Goal: Task Accomplishment & Management: Use online tool/utility

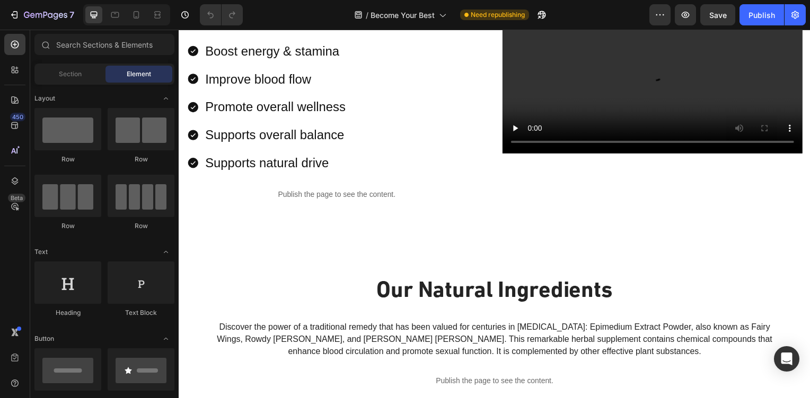
scroll to position [1144, 0]
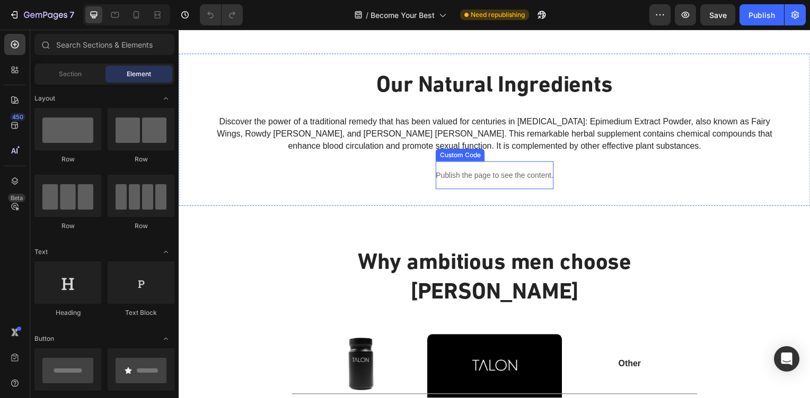
click at [495, 178] on p "Publish the page to see the content." at bounding box center [496, 176] width 118 height 11
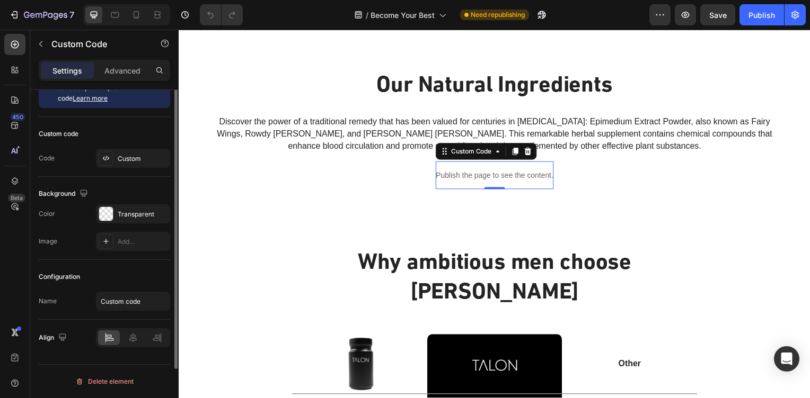
scroll to position [0, 0]
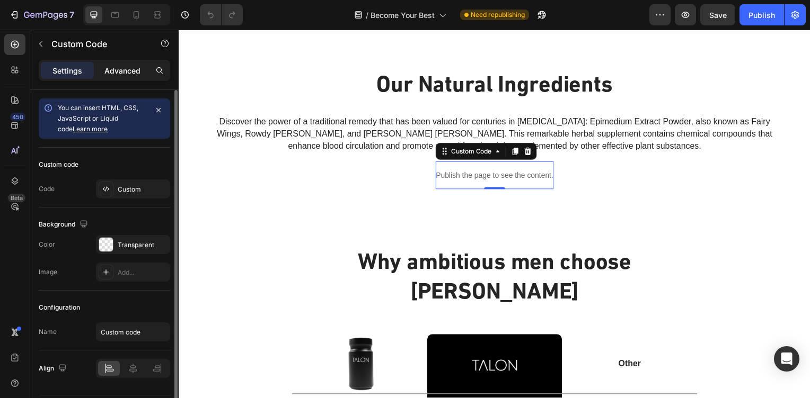
click at [127, 63] on div "Advanced" at bounding box center [122, 70] width 53 height 17
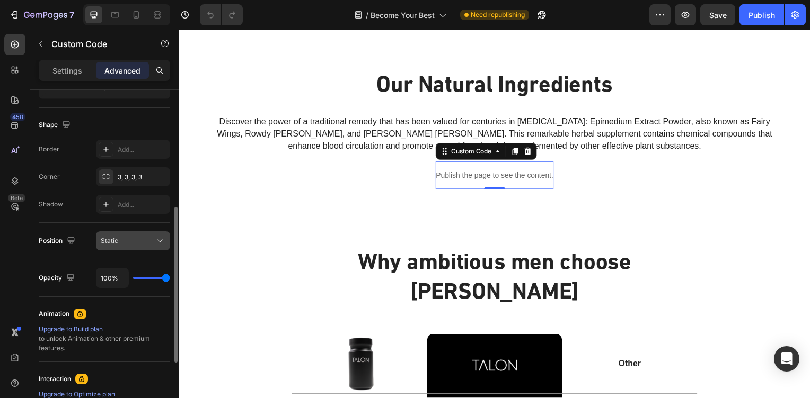
scroll to position [381, 0]
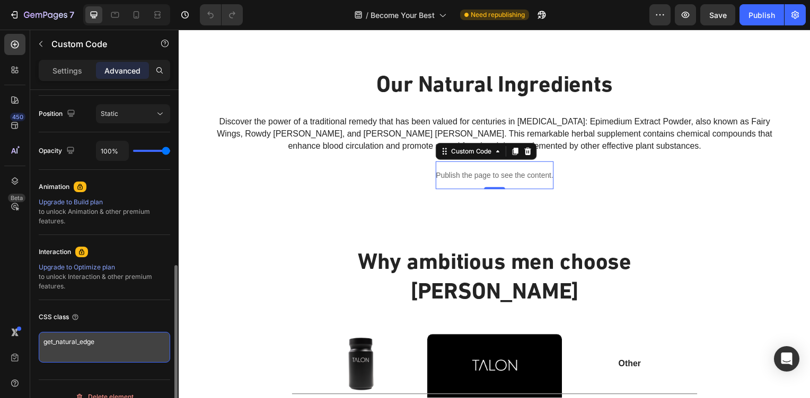
click at [111, 337] on textarea "get_natural_edge" at bounding box center [104, 347] width 131 height 31
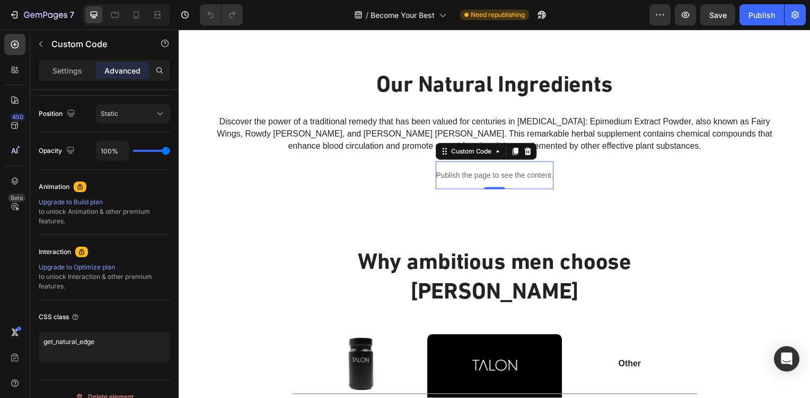
click at [524, 179] on p "Publish the page to see the content." at bounding box center [496, 176] width 118 height 11
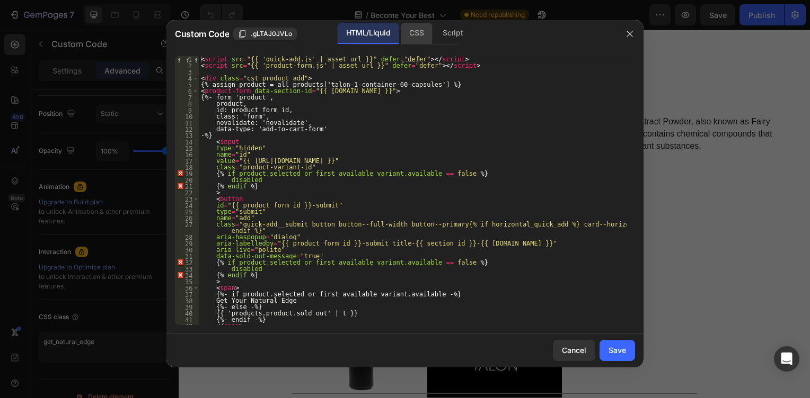
click at [434, 37] on div "CSS" at bounding box center [452, 33] width 37 height 21
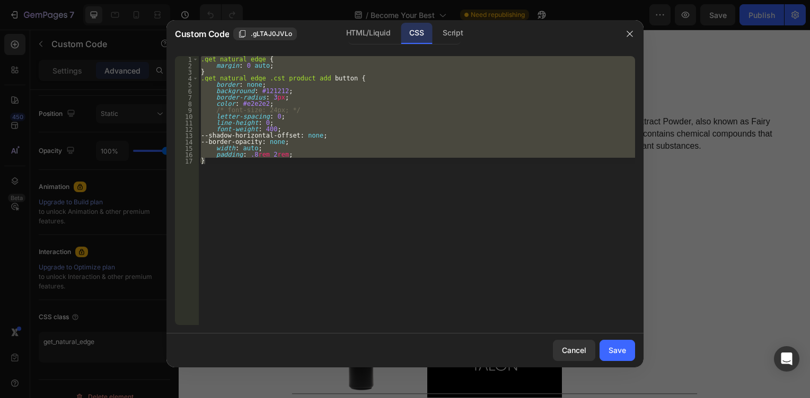
click at [242, 156] on div ".get_natural_edge { margin : 0 auto ; } .get_natural_edge .cst_product_add butt…" at bounding box center [417, 190] width 436 height 269
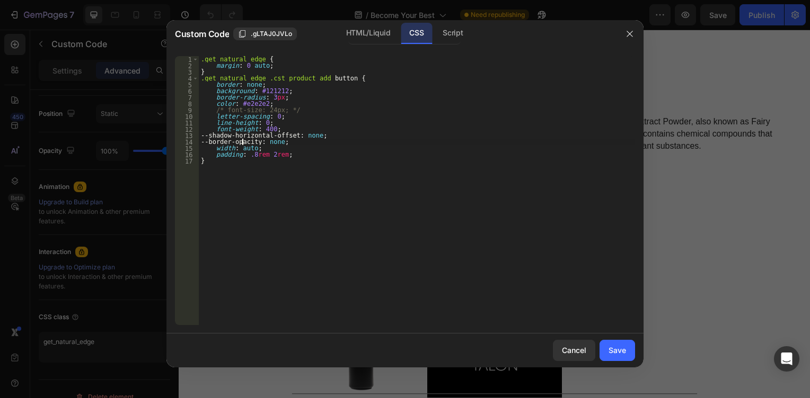
click at [242, 145] on div ".get_natural_edge { margin : 0 auto ; } .get_natural_edge .cst_product_add butt…" at bounding box center [417, 197] width 436 height 282
drag, startPoint x: 586, startPoint y: 351, endPoint x: 502, endPoint y: 215, distance: 159.4
click at [502, 217] on div "Custom Code .gLTAJ0JVLo HTML/Liquid CSS Script --border-opacity: none; 1 2 3 4 …" at bounding box center [404, 194] width 477 height 348
type textarea ".get_natural_edge .cst_product_add button {"
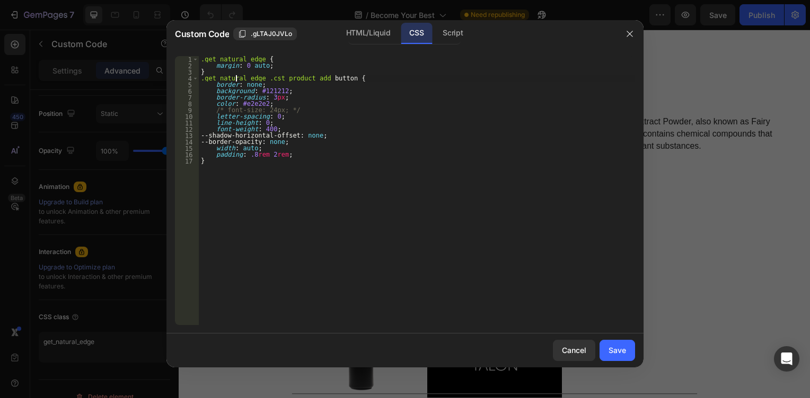
click at [236, 80] on div ".get_natural_edge { margin : 0 auto ; } .get_natural_edge .cst_product_add butt…" at bounding box center [417, 197] width 436 height 282
click at [100, 297] on div at bounding box center [405, 199] width 810 height 398
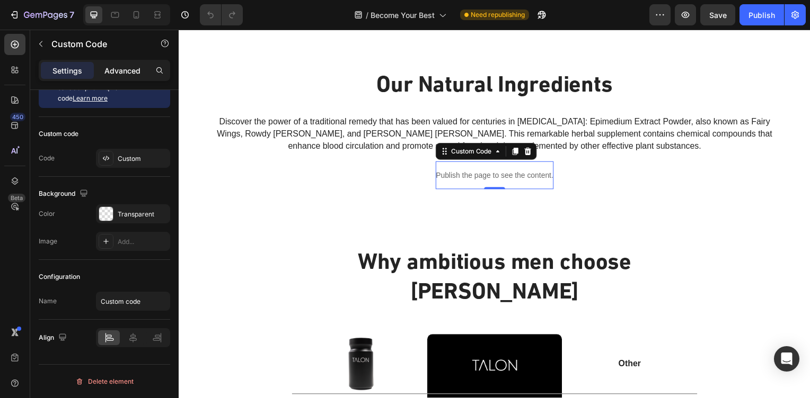
click at [145, 77] on div "Advanced" at bounding box center [122, 70] width 53 height 17
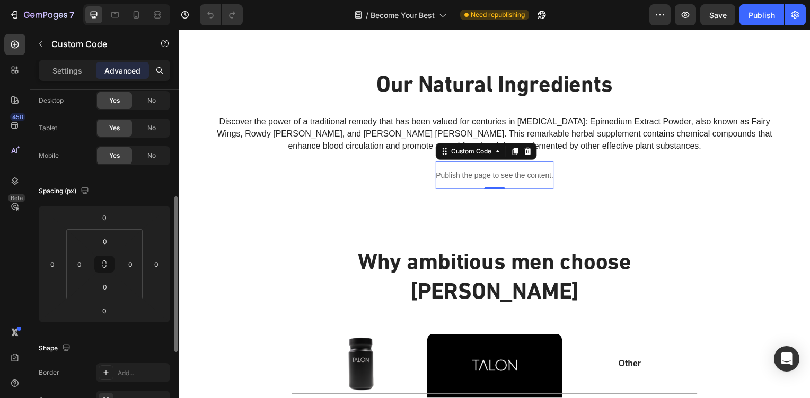
scroll to position [349, 0]
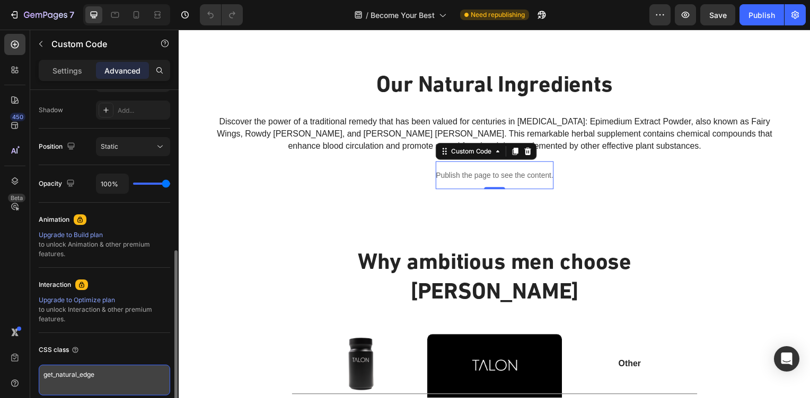
click at [110, 383] on textarea "get_natural_edge" at bounding box center [104, 380] width 131 height 31
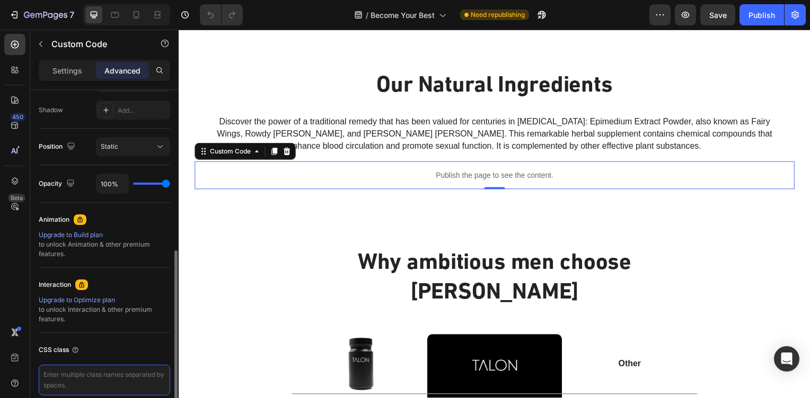
paste textarea "get_natural_edge"
type textarea "get_natural_edge"
click at [148, 340] on div "CSS class get_natural_edge" at bounding box center [104, 368] width 131 height 71
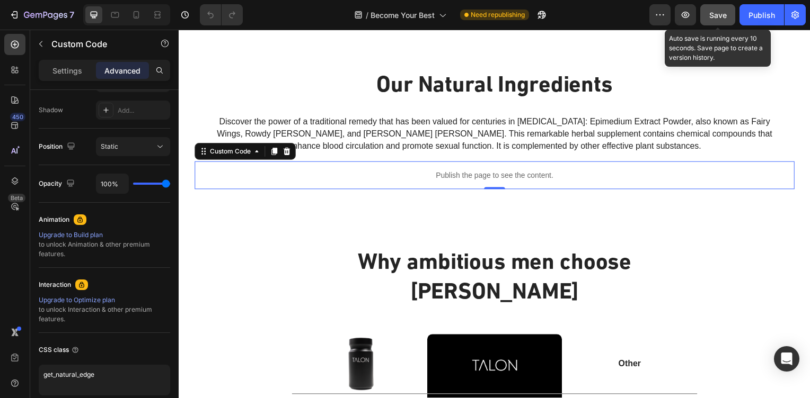
click at [723, 8] on button "Save" at bounding box center [717, 14] width 35 height 21
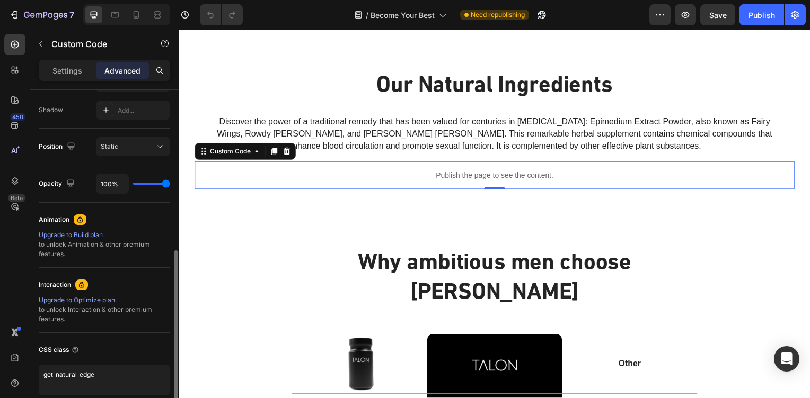
scroll to position [397, 0]
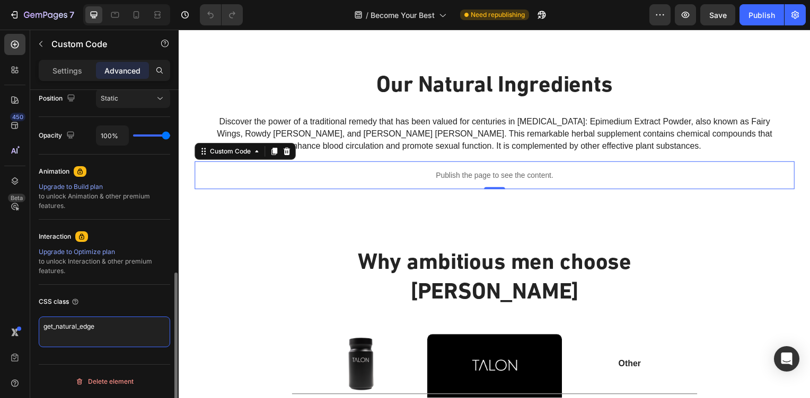
click at [120, 325] on textarea "get_natural_edge" at bounding box center [104, 332] width 131 height 31
drag, startPoint x: 120, startPoint y: 325, endPoint x: 80, endPoint y: 317, distance: 40.4
click at [80, 317] on textarea "get_natural_edge" at bounding box center [104, 332] width 131 height 31
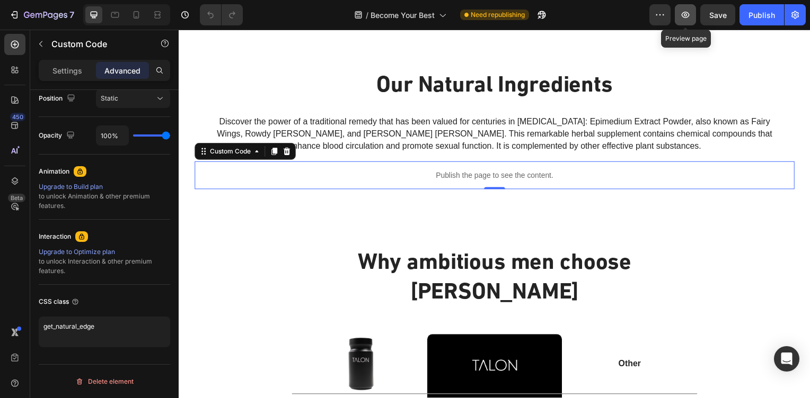
click at [687, 17] on icon "button" at bounding box center [685, 15] width 11 height 11
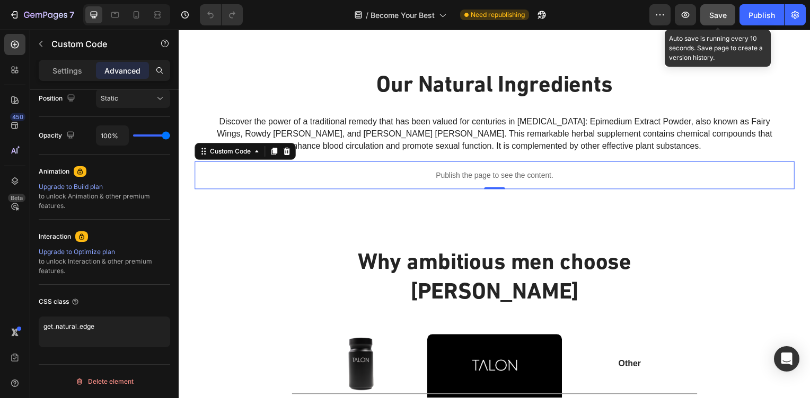
click at [729, 15] on button "Save" at bounding box center [717, 14] width 35 height 21
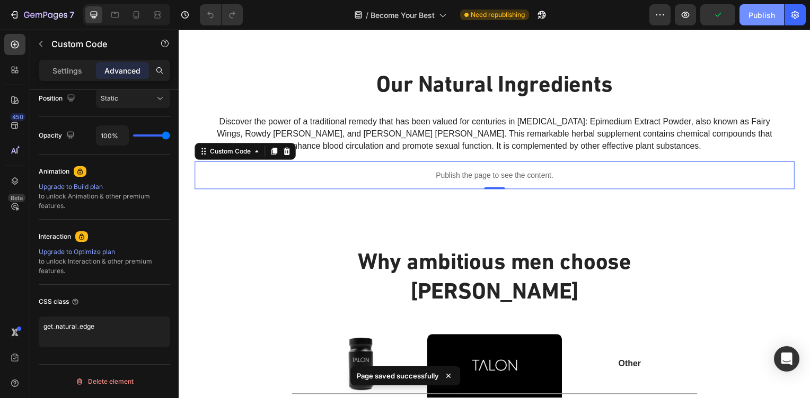
click at [757, 15] on div "Publish" at bounding box center [761, 15] width 26 height 11
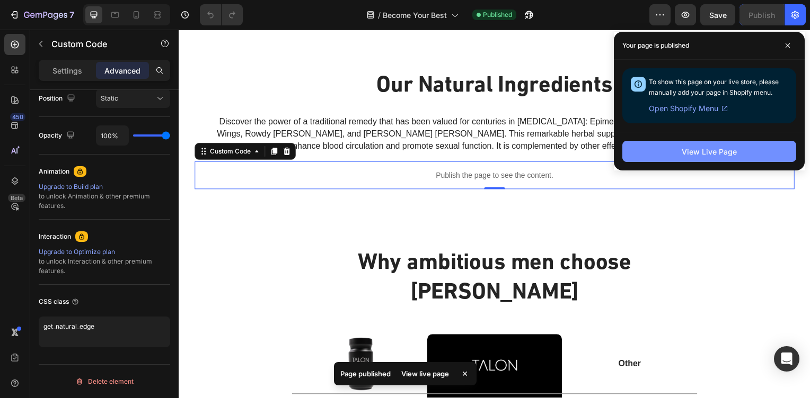
click at [752, 150] on button "View Live Page" at bounding box center [709, 151] width 174 height 21
